Goal: Information Seeking & Learning: Learn about a topic

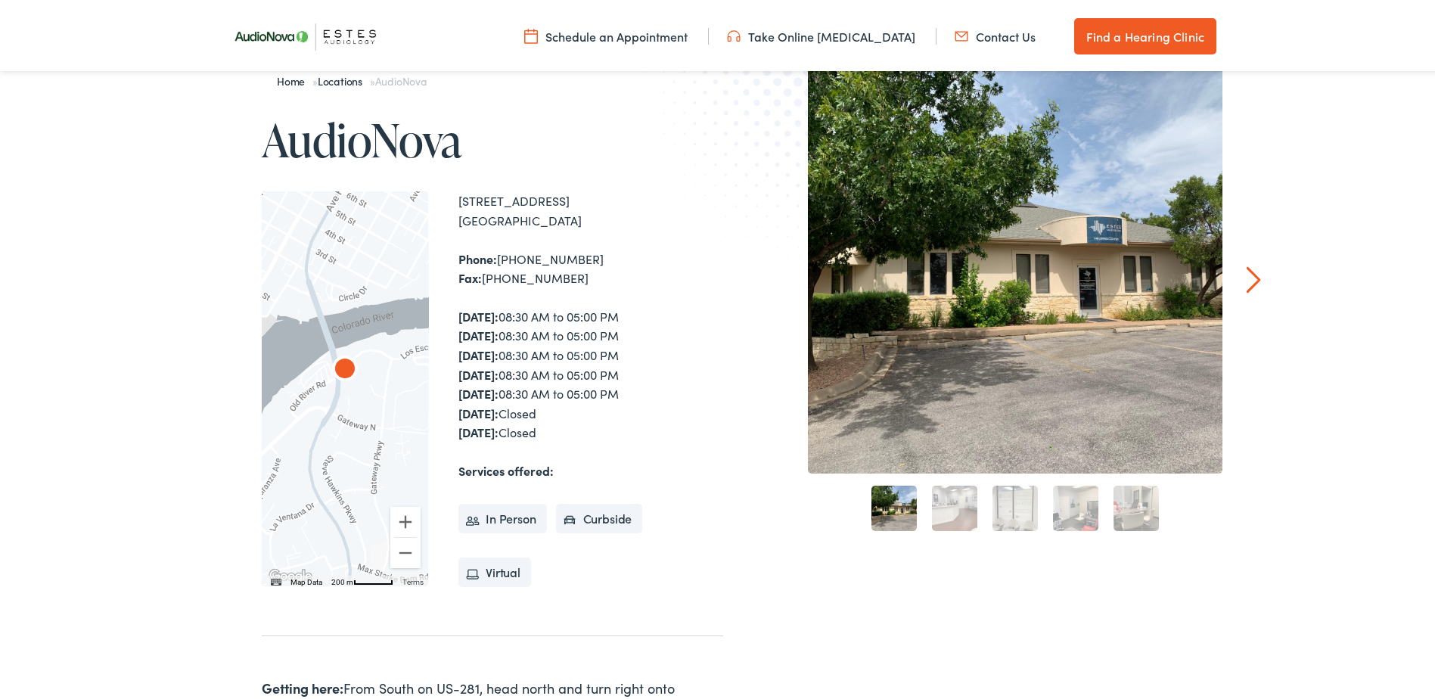
scroll to position [151, 0]
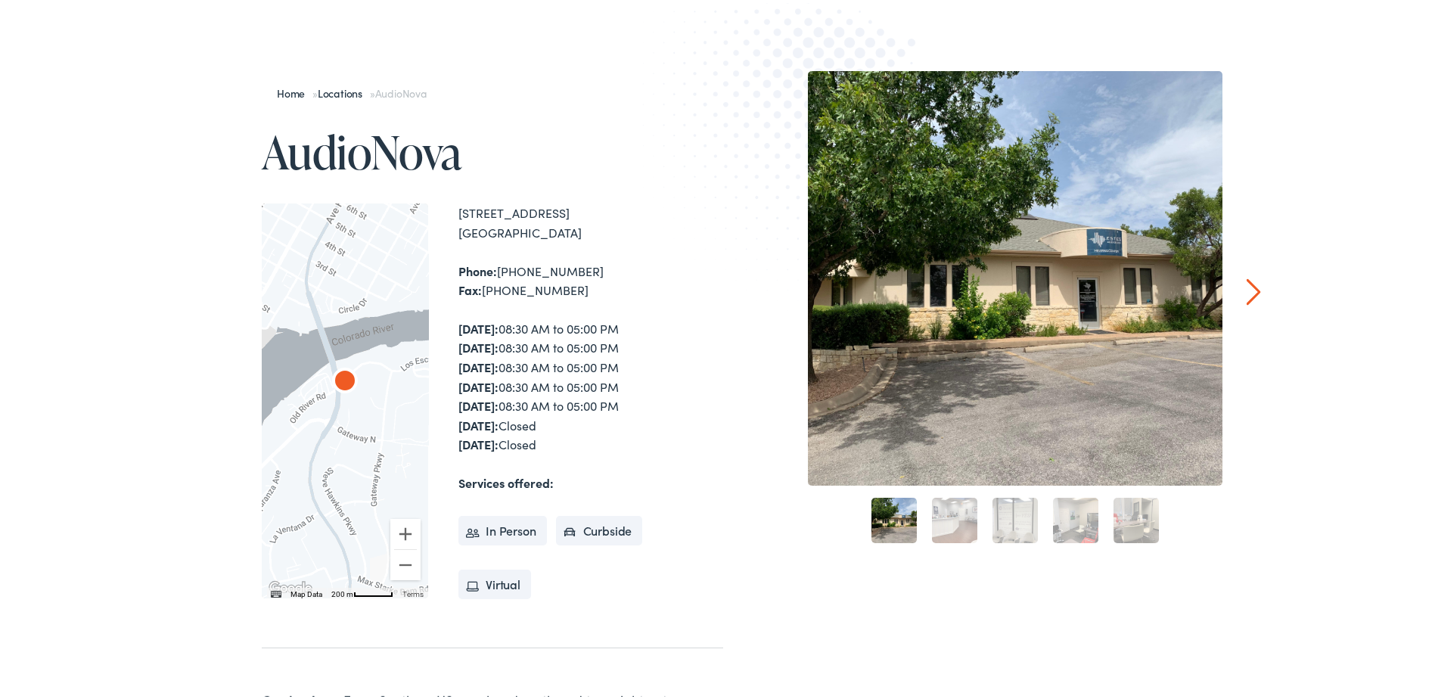
click at [1247, 291] on link "Next" at bounding box center [1254, 288] width 14 height 27
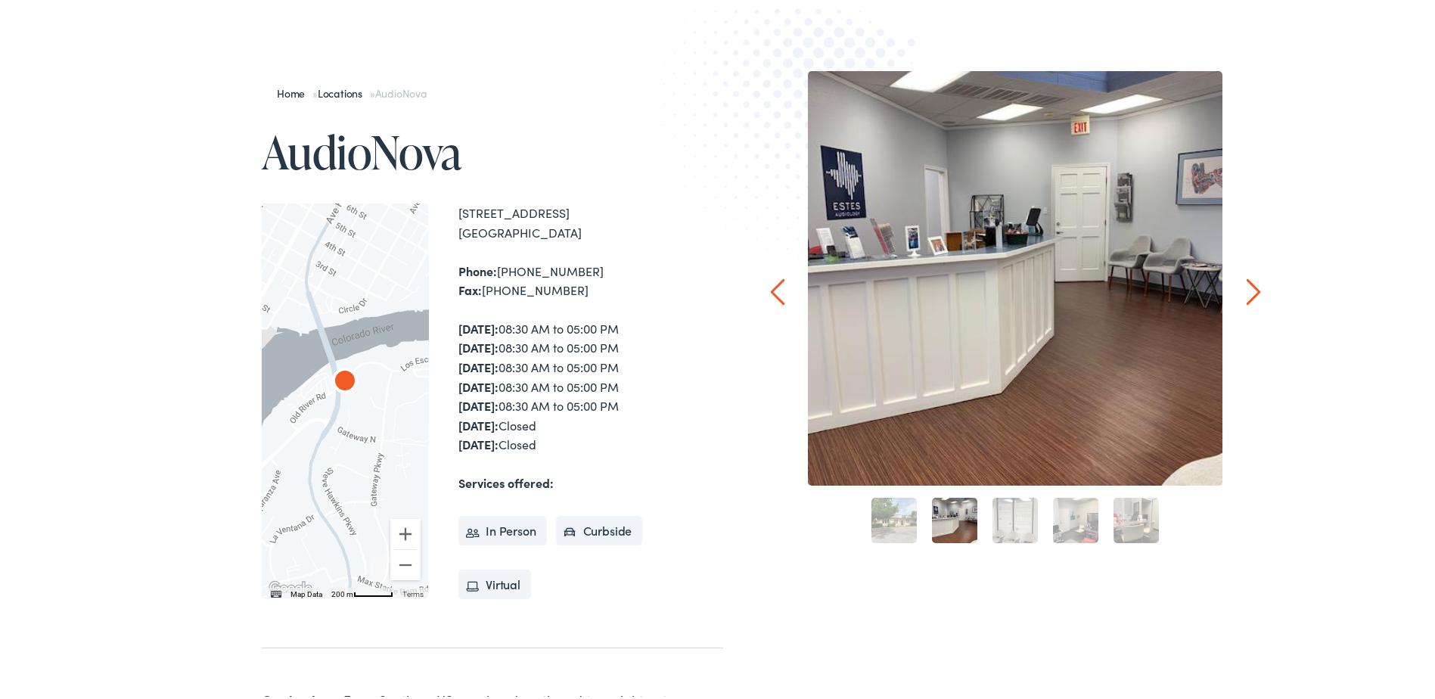
click at [781, 292] on img at bounding box center [807, 127] width 331 height 362
click at [775, 302] on link "Prev" at bounding box center [778, 288] width 14 height 27
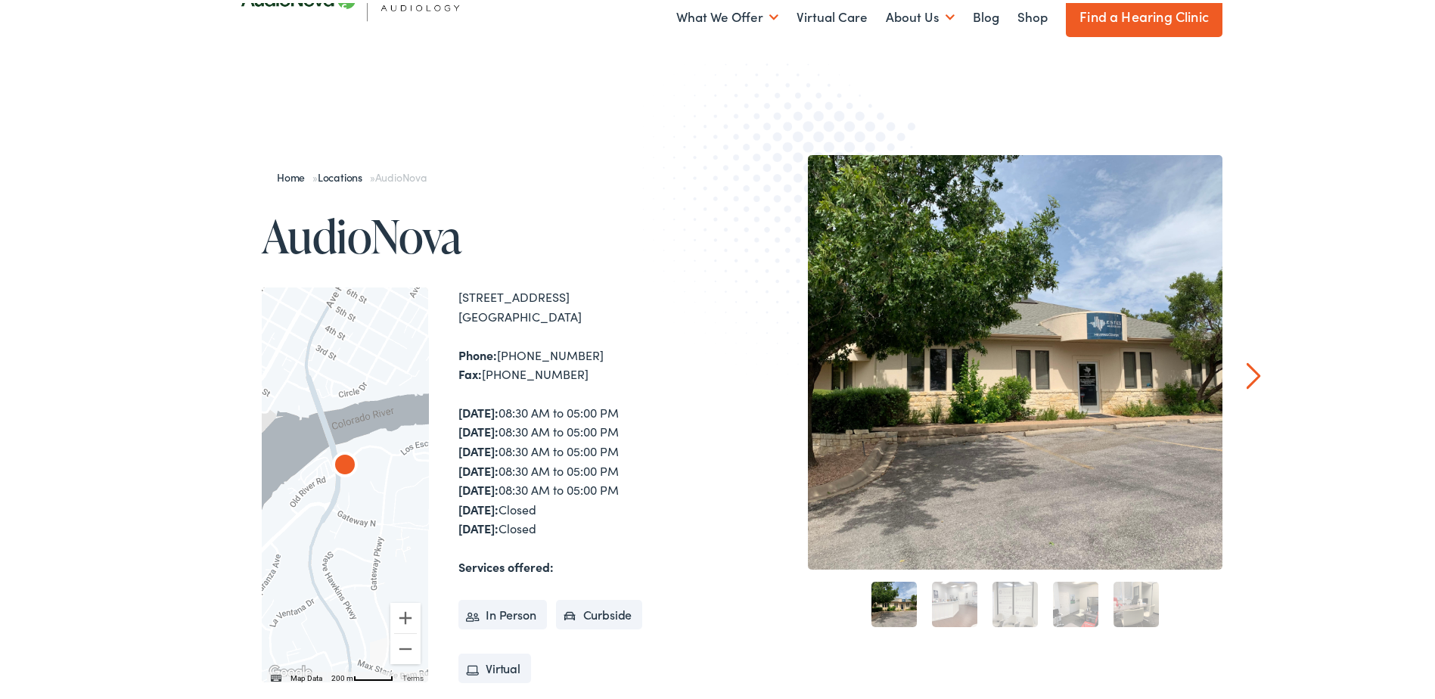
scroll to position [0, 0]
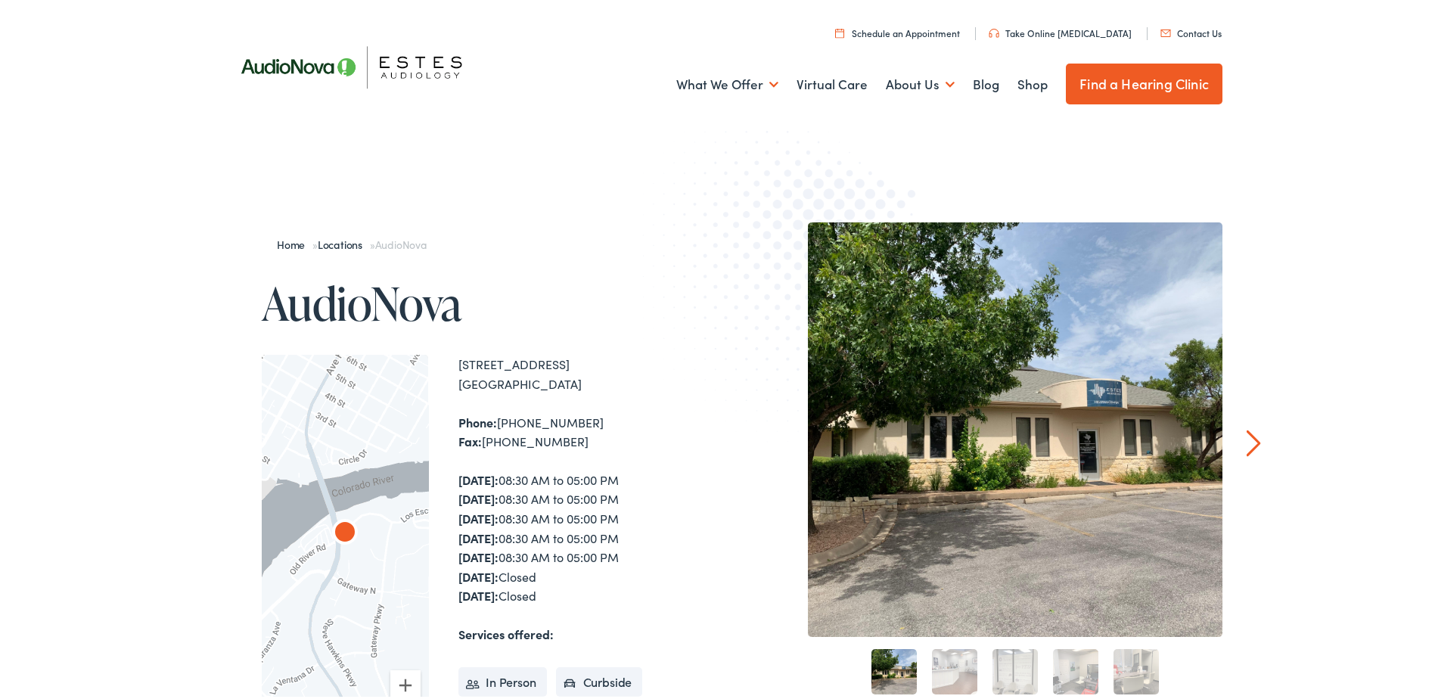
click at [918, 34] on link "Schedule an Appointment" at bounding box center [897, 29] width 125 height 13
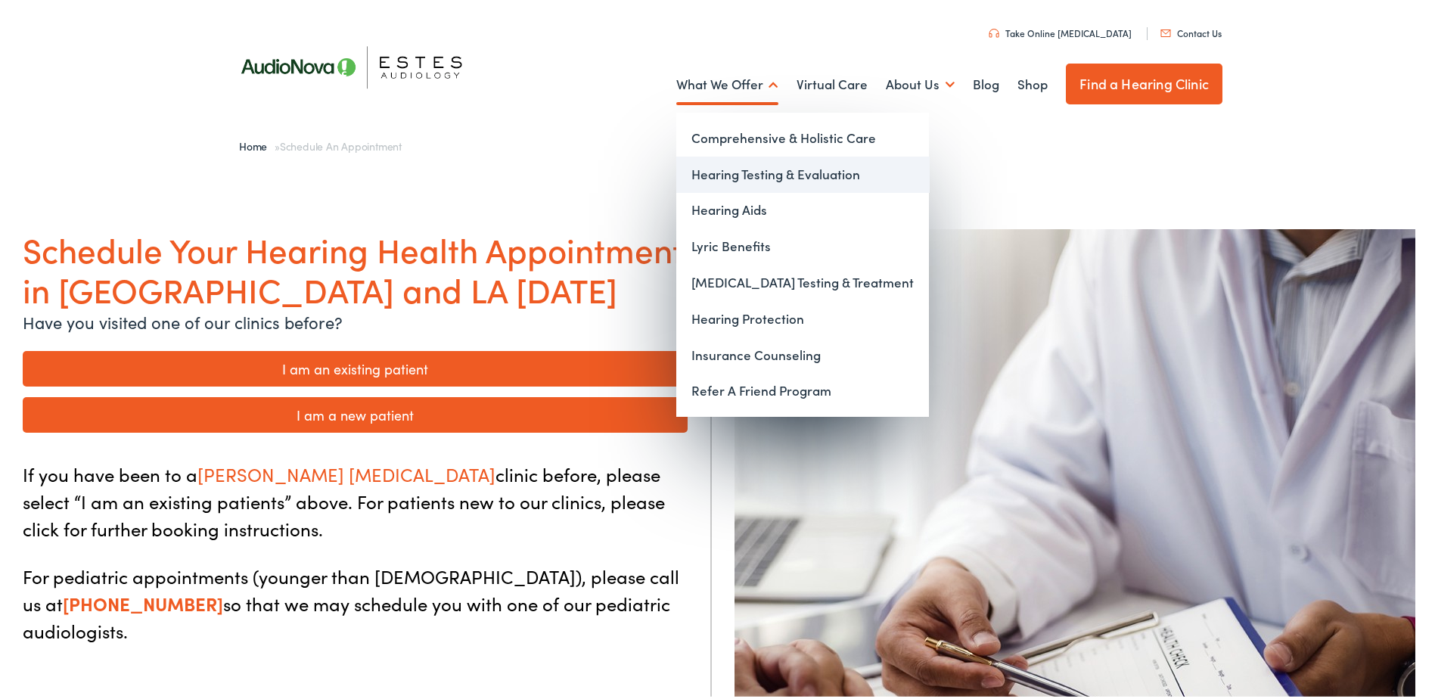
click at [735, 176] on link "Hearing Testing & Evaluation" at bounding box center [802, 172] width 253 height 36
